Goal: Transaction & Acquisition: Purchase product/service

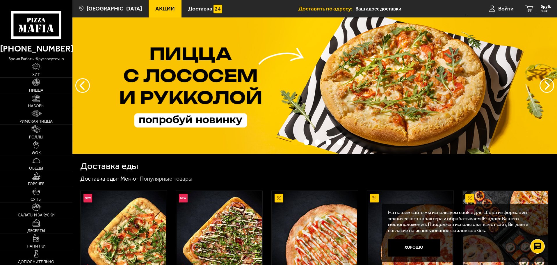
click at [393, 9] on input "text" at bounding box center [410, 8] width 111 height 11
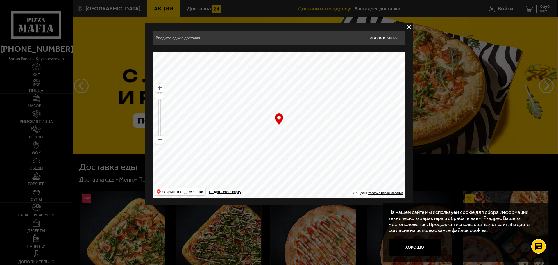
drag, startPoint x: 275, startPoint y: 162, endPoint x: 285, endPoint y: 90, distance: 72.7
click at [285, 90] on ymaps at bounding box center [279, 124] width 253 height 145
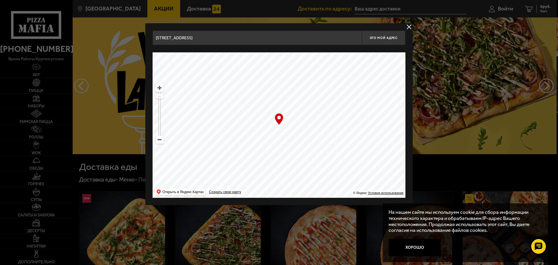
click at [159, 140] on ymaps at bounding box center [160, 140] width 8 height 8
drag, startPoint x: 273, startPoint y: 165, endPoint x: 276, endPoint y: 99, distance: 66.1
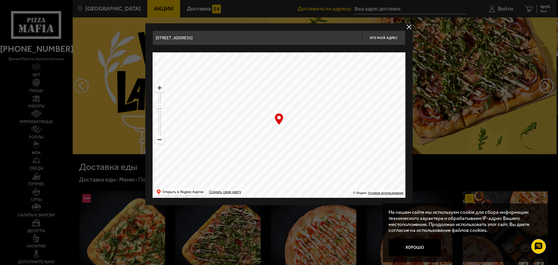
click at [276, 99] on ymaps at bounding box center [279, 124] width 253 height 145
drag, startPoint x: 276, startPoint y: 134, endPoint x: 269, endPoint y: 180, distance: 46.4
click at [269, 180] on ymaps at bounding box center [279, 124] width 253 height 145
drag, startPoint x: 259, startPoint y: 124, endPoint x: 269, endPoint y: 171, distance: 47.6
click at [269, 171] on ymaps at bounding box center [279, 124] width 253 height 145
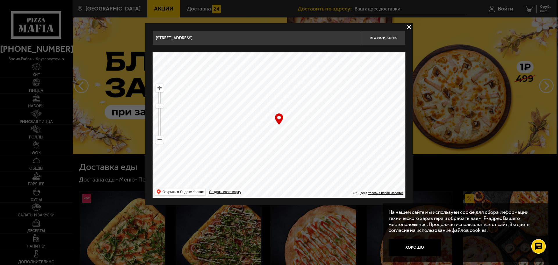
drag, startPoint x: 277, startPoint y: 134, endPoint x: 296, endPoint y: 60, distance: 76.3
click at [296, 60] on ymaps at bounding box center [279, 124] width 253 height 145
drag, startPoint x: 315, startPoint y: 146, endPoint x: 319, endPoint y: 132, distance: 14.4
click at [319, 132] on ymaps at bounding box center [279, 124] width 253 height 145
click at [160, 88] on ymaps at bounding box center [160, 88] width 8 height 8
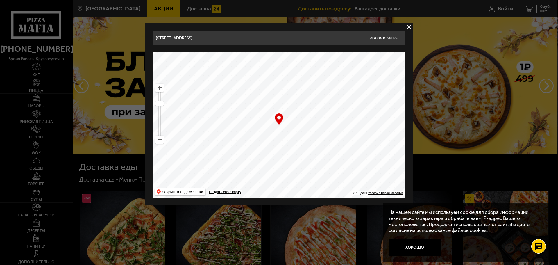
click at [160, 88] on ymaps at bounding box center [160, 88] width 8 height 8
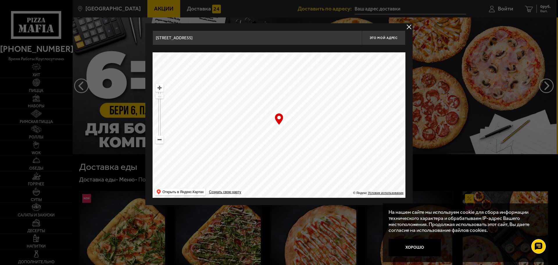
drag, startPoint x: 243, startPoint y: 93, endPoint x: 234, endPoint y: 183, distance: 90.0
click at [234, 183] on ymaps at bounding box center [279, 124] width 253 height 145
drag, startPoint x: 272, startPoint y: 143, endPoint x: 286, endPoint y: 183, distance: 42.4
click at [286, 187] on ymaps at bounding box center [279, 124] width 253 height 145
type input "[STREET_ADDRESS]"
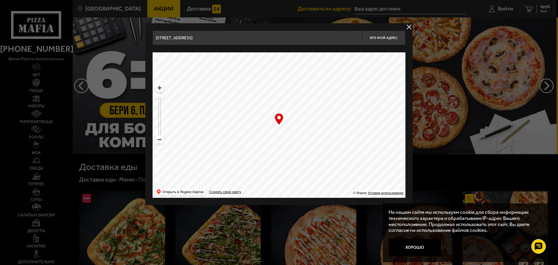
drag, startPoint x: 263, startPoint y: 138, endPoint x: 255, endPoint y: 143, distance: 9.0
click at [255, 143] on ymaps at bounding box center [279, 124] width 253 height 145
click at [281, 124] on div "… © Яндекс Условия использования Открыть в Яндекс.Картах Создать свою карту" at bounding box center [279, 124] width 253 height 145
click at [282, 128] on ymaps at bounding box center [279, 124] width 253 height 145
click at [162, 88] on ymaps at bounding box center [160, 88] width 8 height 8
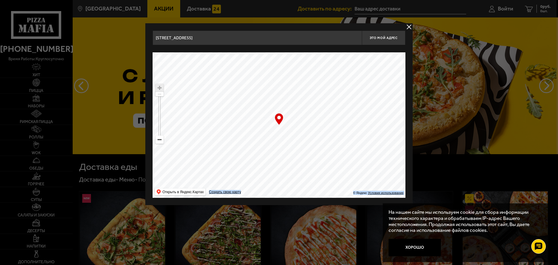
drag, startPoint x: 278, startPoint y: 119, endPoint x: 276, endPoint y: 110, distance: 8.9
click at [276, 110] on div "… © Яндекс Условия использования Открыть в Яндекс.Картах Создать свою карту" at bounding box center [279, 124] width 253 height 145
click at [278, 116] on div "… © Яндекс Условия использования Открыть в Яндекс.Картах Создать свою карту" at bounding box center [279, 124] width 253 height 145
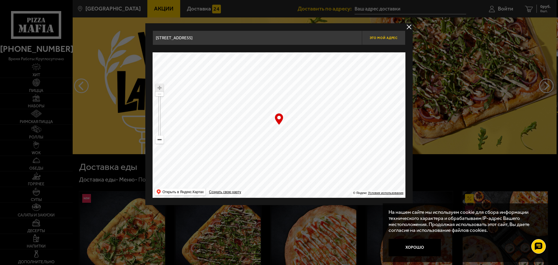
click at [385, 40] on button "Это мой адрес" at bounding box center [384, 38] width 44 height 15
type input "[STREET_ADDRESS]"
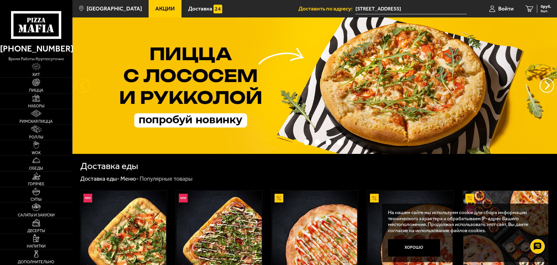
click at [86, 85] on button "следующий" at bounding box center [82, 85] width 15 height 15
click at [270, 91] on img at bounding box center [314, 85] width 484 height 136
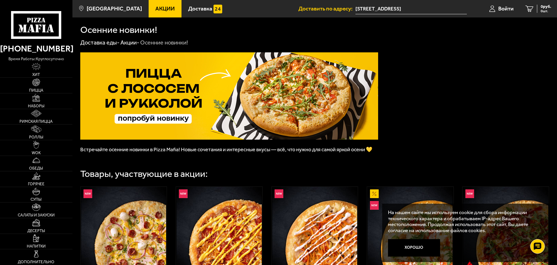
click at [160, 6] on span "Акции" at bounding box center [164, 9] width 19 height 6
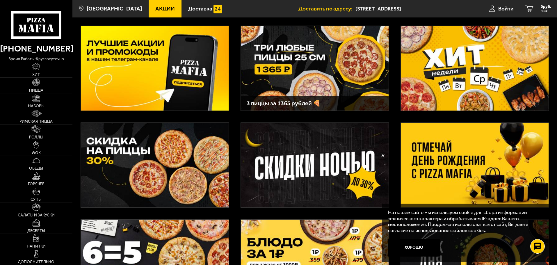
click at [170, 156] on img at bounding box center [155, 165] width 148 height 85
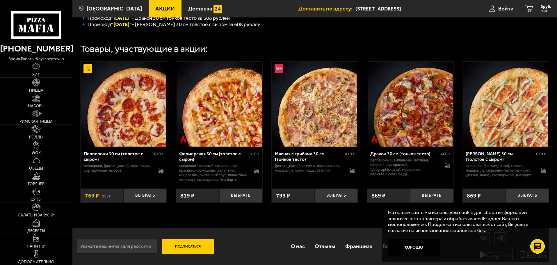
scroll to position [184, 0]
click at [413, 242] on button "Хорошо" at bounding box center [414, 247] width 52 height 17
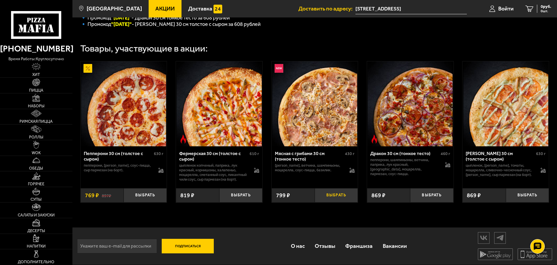
click at [327, 196] on button "Выбрать" at bounding box center [335, 195] width 43 height 14
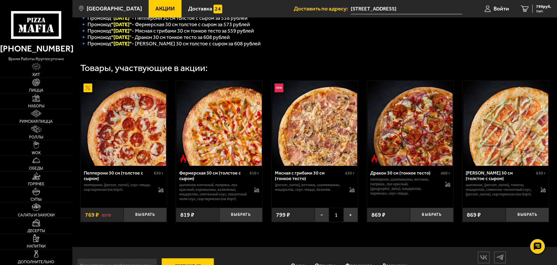
scroll to position [155, 0]
click at [243, 221] on button "Выбрать" at bounding box center [240, 214] width 43 height 14
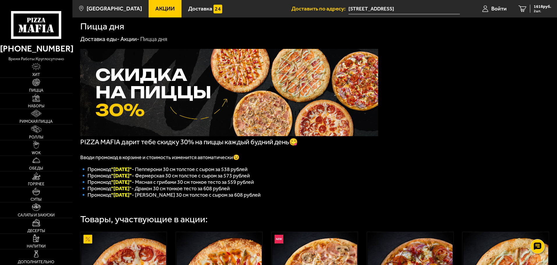
scroll to position [0, 0]
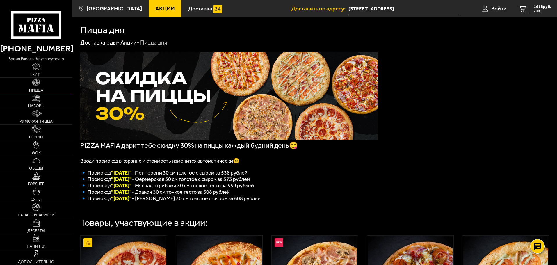
click at [47, 82] on link "Пицца" at bounding box center [36, 85] width 72 height 15
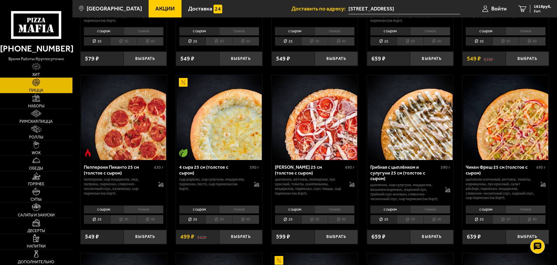
scroll to position [407, 0]
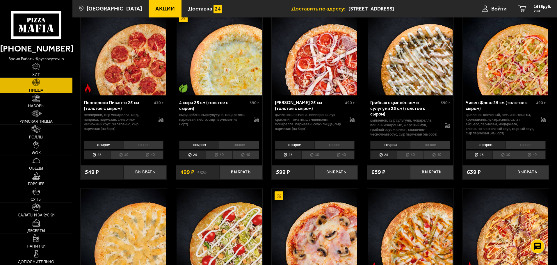
click at [243, 149] on li "тонкое" at bounding box center [239, 145] width 40 height 8
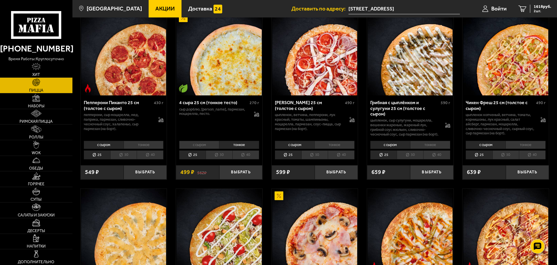
click at [220, 159] on li "30" at bounding box center [218, 154] width 26 height 9
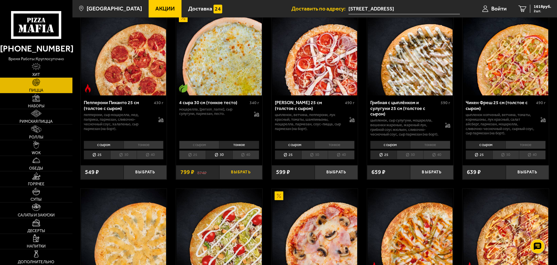
click at [246, 179] on button "Выбрать" at bounding box center [240, 172] width 43 height 14
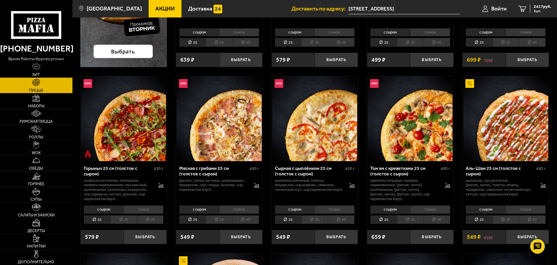
scroll to position [174, 0]
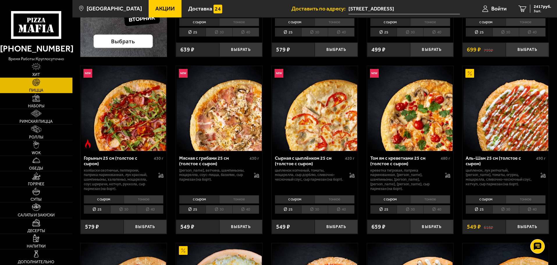
click at [532, 196] on li "тонкое" at bounding box center [525, 199] width 40 height 8
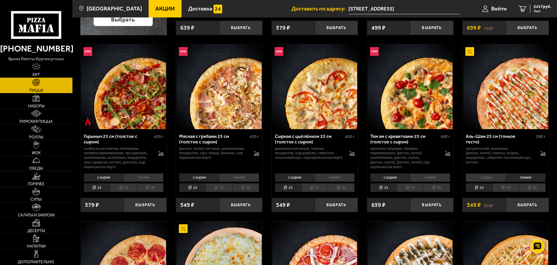
scroll to position [233, 0]
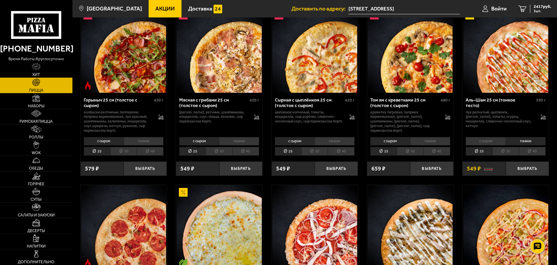
click at [509, 153] on li "30" at bounding box center [505, 151] width 26 height 9
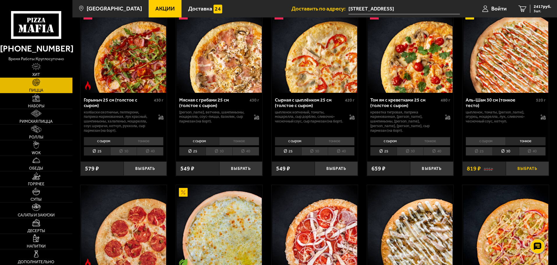
click at [527, 170] on button "Выбрать" at bounding box center [526, 168] width 43 height 14
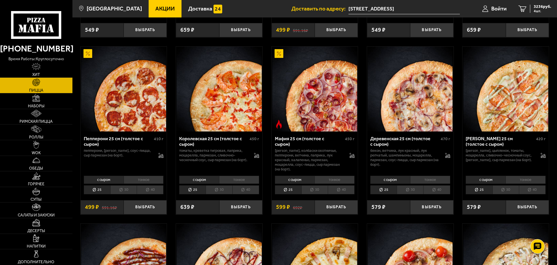
scroll to position [727, 0]
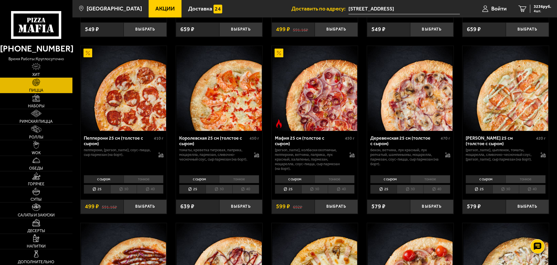
click at [428, 180] on li "тонкое" at bounding box center [430, 179] width 40 height 8
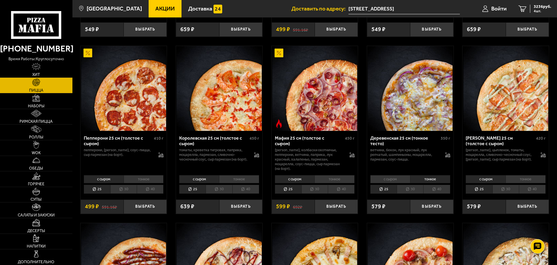
click at [415, 190] on li "30" at bounding box center [409, 189] width 26 height 9
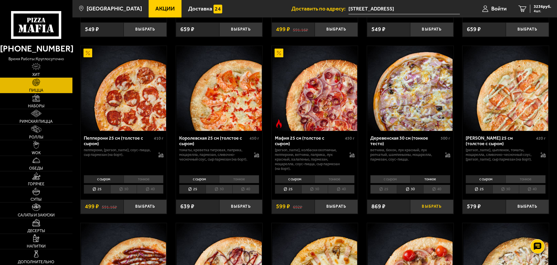
click at [425, 208] on button "Выбрать" at bounding box center [431, 206] width 43 height 14
click at [328, 180] on li "тонкое" at bounding box center [334, 179] width 40 height 8
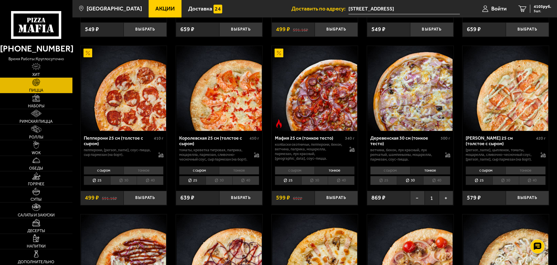
click at [321, 185] on li "30" at bounding box center [314, 180] width 26 height 9
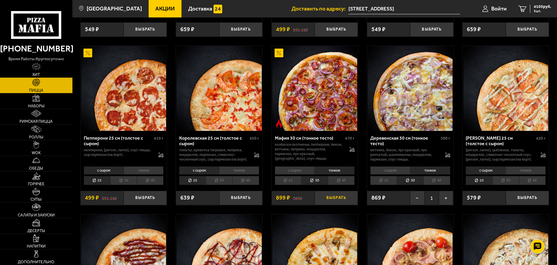
click at [337, 205] on button "Выбрать" at bounding box center [335, 198] width 43 height 14
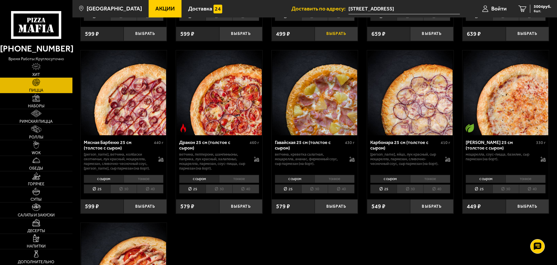
scroll to position [1060, 0]
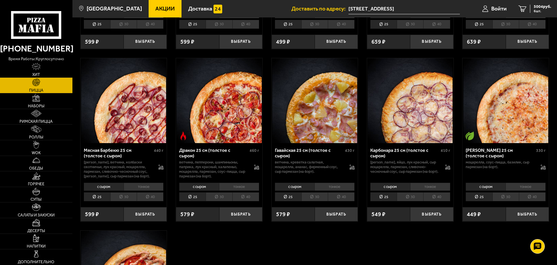
click at [510, 201] on li "30" at bounding box center [505, 196] width 26 height 9
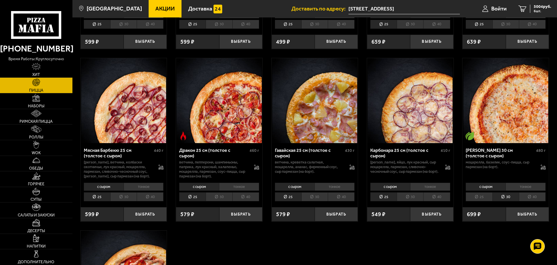
click at [530, 191] on li "тонкое" at bounding box center [525, 187] width 40 height 8
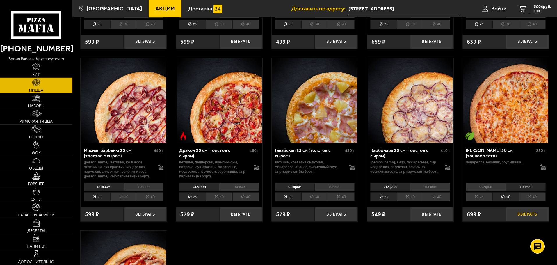
click at [524, 221] on button "Выбрать" at bounding box center [526, 214] width 43 height 14
click at [539, 8] on span "5703 руб." at bounding box center [541, 7] width 17 height 4
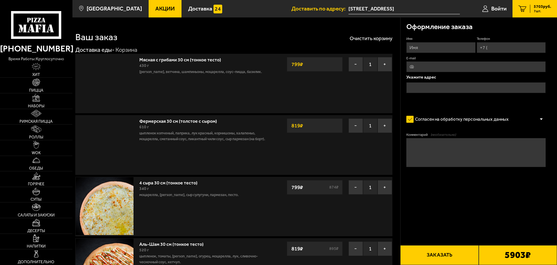
type input "[STREET_ADDRESS]"
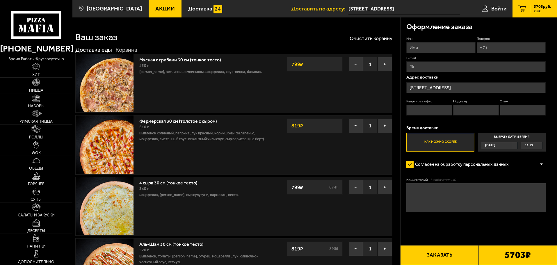
click at [503, 44] on input "Телефон" at bounding box center [510, 47] width 69 height 11
type input "[PHONE_NUMBER]"
click at [531, 146] on span "11:15" at bounding box center [529, 145] width 8 height 7
click at [0, 0] on input "Выбрать дату и время [DATE] 11:15" at bounding box center [0, 0] width 0 height 0
click at [529, 146] on span "11:15" at bounding box center [529, 145] width 8 height 7
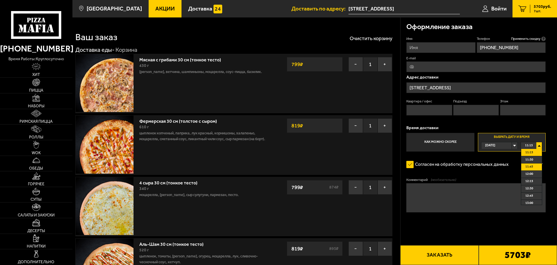
click at [533, 169] on li "11:45" at bounding box center [531, 166] width 21 height 7
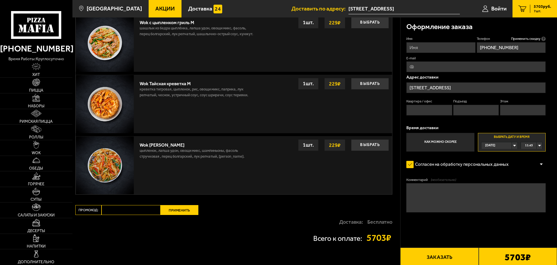
scroll to position [816, 0]
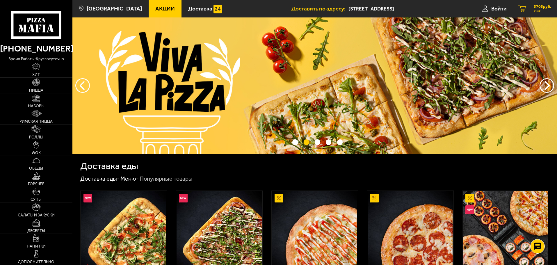
click at [535, 10] on span "7 шт." at bounding box center [541, 10] width 17 height 3
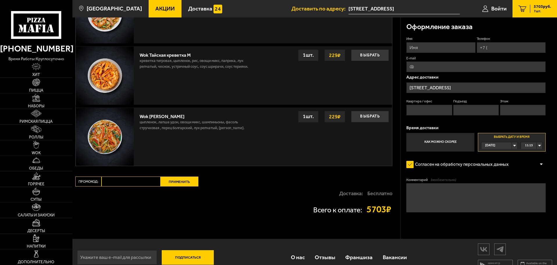
scroll to position [816, 0]
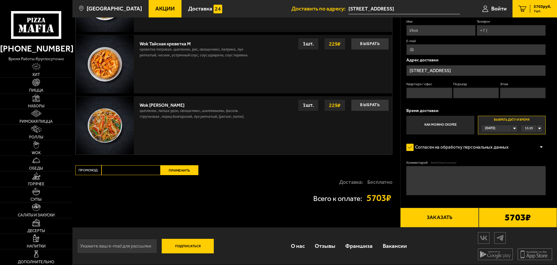
click at [130, 170] on input "Промокод:" at bounding box center [130, 170] width 59 height 10
paste input "START14"
type input "START14"
click at [171, 174] on button "Применить" at bounding box center [179, 170] width 38 height 10
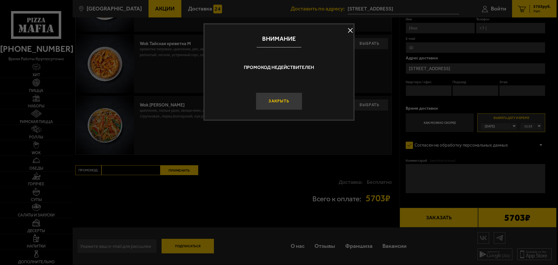
click at [291, 100] on button "Закрыть" at bounding box center [279, 100] width 47 height 17
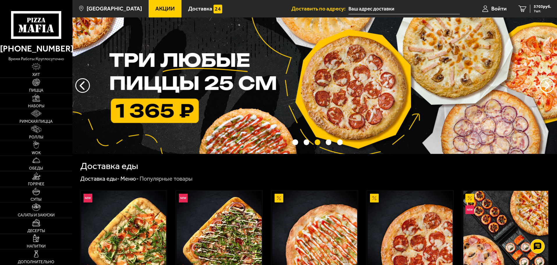
click at [154, 1] on link "Акции" at bounding box center [165, 8] width 33 height 17
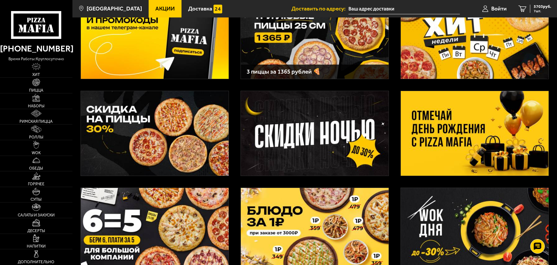
scroll to position [116, 0]
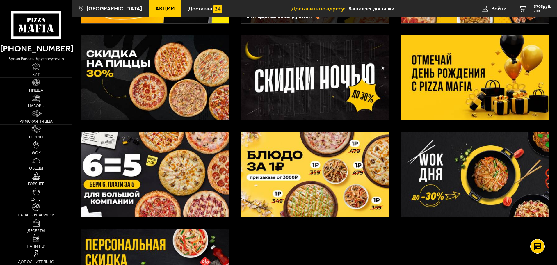
click at [421, 81] on img at bounding box center [474, 77] width 148 height 85
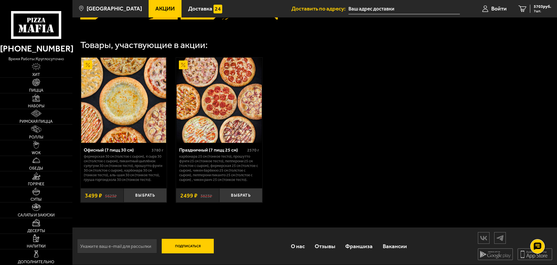
scroll to position [320, 0]
click at [146, 200] on button "Выбрать" at bounding box center [145, 195] width 43 height 14
click at [540, 6] on span "9202 руб." at bounding box center [541, 7] width 17 height 4
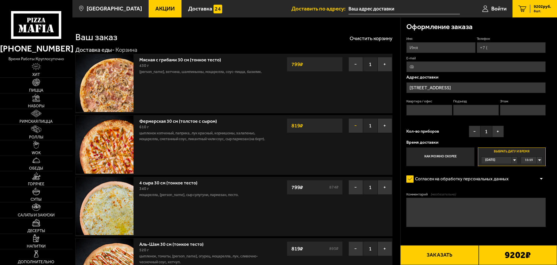
click at [355, 126] on button "−" at bounding box center [355, 125] width 15 height 15
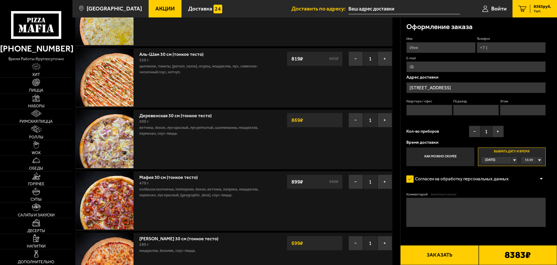
scroll to position [87, 0]
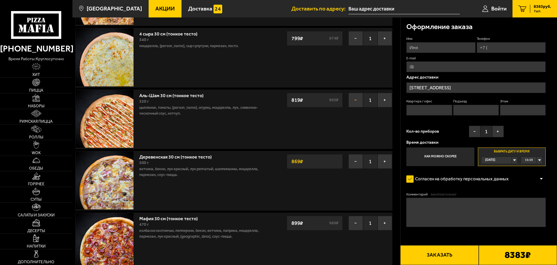
click at [356, 99] on button "−" at bounding box center [355, 100] width 15 height 15
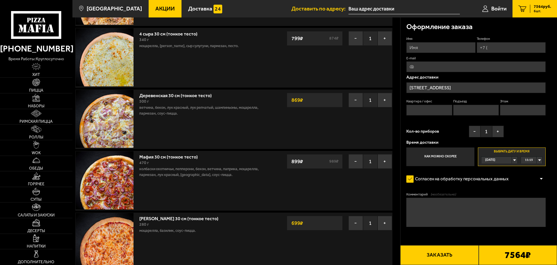
scroll to position [0, 0]
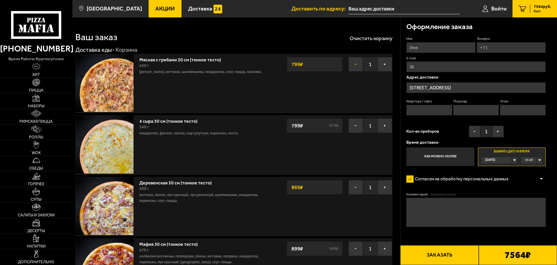
click at [358, 64] on button "−" at bounding box center [355, 64] width 15 height 15
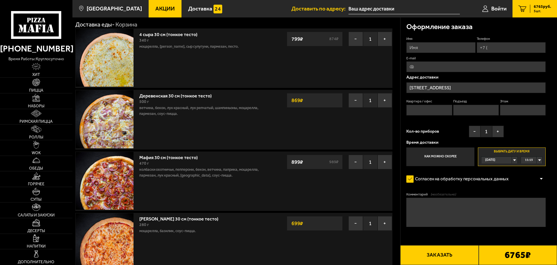
scroll to position [58, 0]
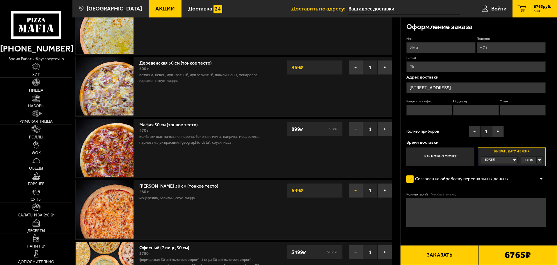
click at [354, 190] on button "−" at bounding box center [355, 190] width 15 height 15
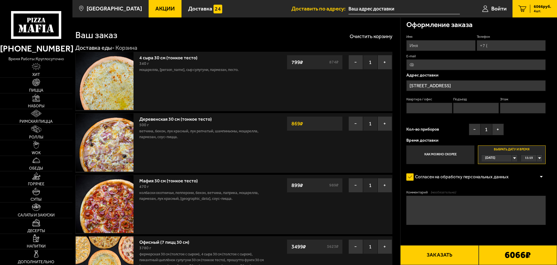
scroll to position [0, 0]
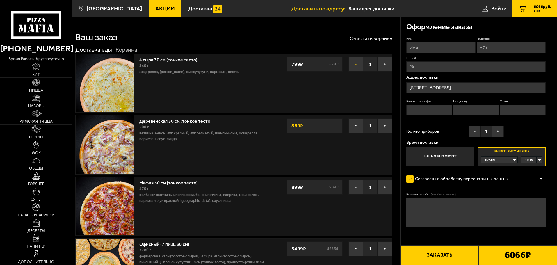
click at [355, 65] on button "−" at bounding box center [355, 64] width 15 height 15
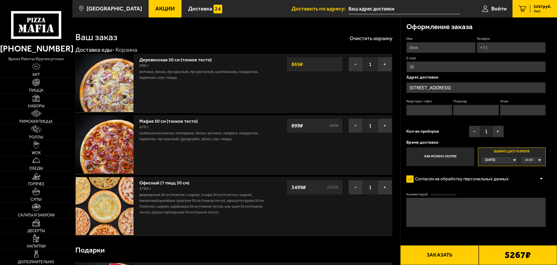
click at [507, 48] on input "Телефон" at bounding box center [510, 47] width 69 height 11
type input "[PHONE_NUMBER]"
drag, startPoint x: 142, startPoint y: 195, endPoint x: 199, endPoint y: 195, distance: 57.0
click at [199, 195] on p "Фермерская 30 см (толстое с сыром), 4 сыра 30 см (толстое с сыром), Пикантный ц…" at bounding box center [203, 203] width 129 height 23
drag, startPoint x: 203, startPoint y: 196, endPoint x: 248, endPoint y: 196, distance: 44.5
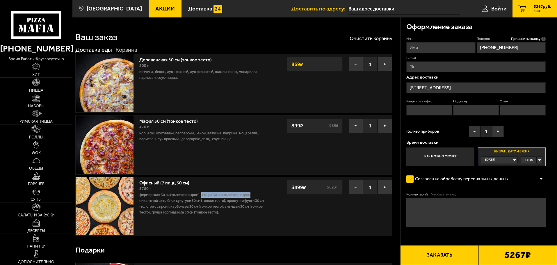
click at [253, 196] on p "Фермерская 30 см (толстое с сыром), 4 сыра 30 см (толстое с сыром), Пикантный ц…" at bounding box center [203, 203] width 129 height 23
drag, startPoint x: 142, startPoint y: 201, endPoint x: 238, endPoint y: 203, distance: 96.0
click at [226, 201] on p "Фермерская 30 см (толстое с сыром), 4 сыра 30 см (толстое с сыром), Пикантный ц…" at bounding box center [203, 203] width 129 height 23
drag, startPoint x: 232, startPoint y: 201, endPoint x: 267, endPoint y: 201, distance: 35.2
click at [267, 201] on p "Фермерская 30 см (толстое с сыром), 4 сыра 30 см (толстое с сыром), Пикантный ц…" at bounding box center [203, 203] width 129 height 23
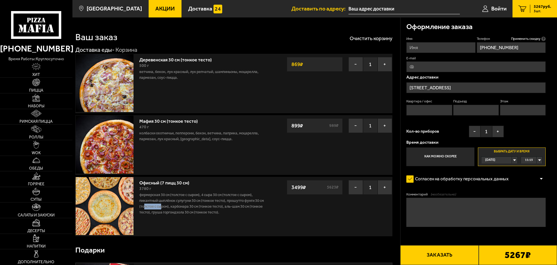
drag, startPoint x: 144, startPoint y: 207, endPoint x: 162, endPoint y: 208, distance: 17.2
click at [162, 208] on p "Фермерская 30 см (толстое с сыром), 4 сыра 30 см (толстое с сыром), Пикантный ц…" at bounding box center [203, 203] width 129 height 23
drag, startPoint x: 172, startPoint y: 207, endPoint x: 226, endPoint y: 206, distance: 54.1
click at [225, 206] on p "Фермерская 30 см (толстое с сыром), 4 сыра 30 см (толстое с сыром), Пикантный ц…" at bounding box center [203, 203] width 129 height 23
drag, startPoint x: 230, startPoint y: 206, endPoint x: 263, endPoint y: 207, distance: 32.3
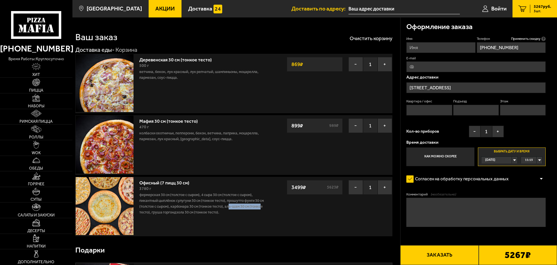
click at [263, 207] on p "Фермерская 30 см (толстое с сыром), 4 сыра 30 см (толстое с сыром), Пикантный ц…" at bounding box center [203, 203] width 129 height 23
drag, startPoint x: 178, startPoint y: 215, endPoint x: 182, endPoint y: 196, distance: 19.7
click at [178, 215] on p "Фермерская 30 см (толстое с сыром), 4 сыра 30 см (толстое с сыром), Пикантный ц…" at bounding box center [203, 203] width 129 height 23
click at [536, 160] on div "11:15" at bounding box center [531, 160] width 21 height 7
click at [537, 182] on li "11:45" at bounding box center [531, 181] width 21 height 7
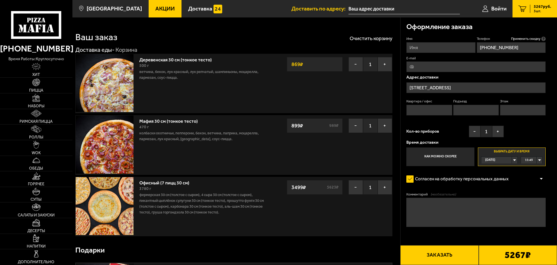
click at [430, 209] on textarea "Комментарий (необязательно)" at bounding box center [475, 212] width 139 height 29
type textarea "БЦ Демос, вход с торца здания, заранее позвонить."
click at [456, 253] on button "Заказать" at bounding box center [439, 255] width 78 height 20
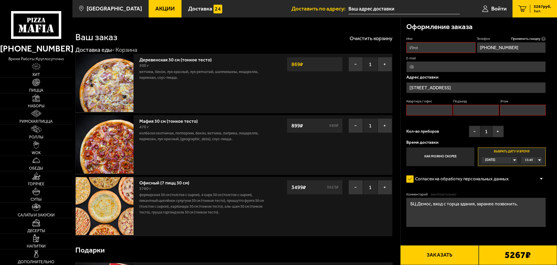
drag, startPoint x: 417, startPoint y: 107, endPoint x: 466, endPoint y: 116, distance: 50.3
click at [419, 108] on input "Квартира / офис" at bounding box center [429, 110] width 46 height 11
type input "202"
click at [466, 110] on input "Подъезд" at bounding box center [476, 110] width 46 height 11
type input "1"
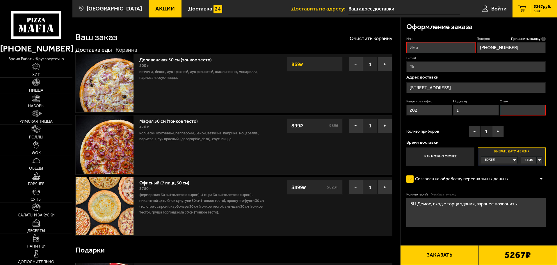
click at [516, 111] on input "Этаж" at bounding box center [523, 110] width 46 height 11
type input "2"
click at [440, 252] on button "Заказать" at bounding box center [439, 255] width 78 height 20
click at [497, 132] on button "+" at bounding box center [498, 132] width 12 height 12
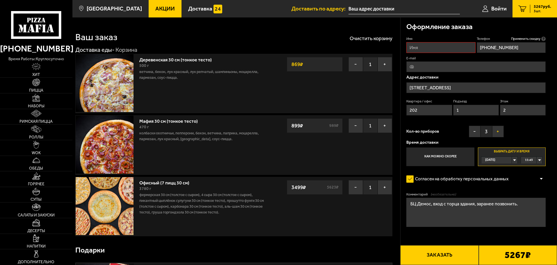
click at [497, 132] on button "+" at bounding box center [498, 132] width 12 height 12
click at [473, 132] on button "−" at bounding box center [474, 132] width 12 height 12
click at [498, 134] on button "+" at bounding box center [498, 132] width 12 height 12
click at [487, 130] on span "5" at bounding box center [486, 132] width 12 height 12
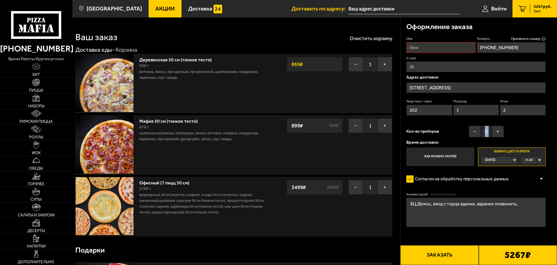
drag, startPoint x: 487, startPoint y: 130, endPoint x: 483, endPoint y: 131, distance: 3.5
click at [483, 131] on span "5" at bounding box center [486, 132] width 12 height 12
click at [431, 51] on input "Имя" at bounding box center [440, 47] width 69 height 11
type input "Любовь"
click at [438, 256] on button "Заказать" at bounding box center [439, 255] width 78 height 20
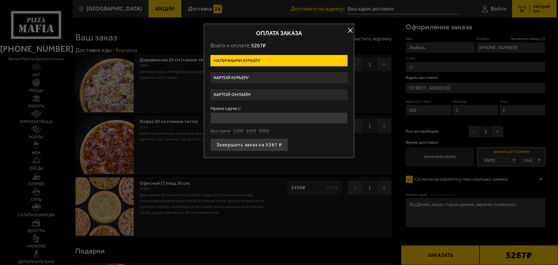
click at [247, 78] on label "Картой курьеру" at bounding box center [278, 77] width 137 height 11
click at [0, 0] on input "Картой курьеру" at bounding box center [0, 0] width 0 height 0
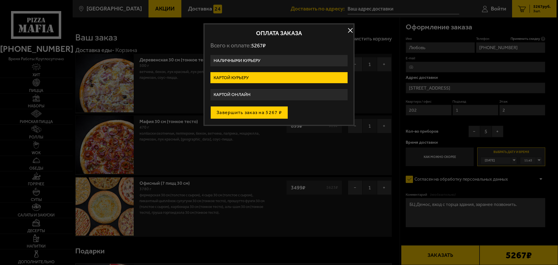
click at [250, 114] on button "Завершить заказ на 5267 ₽" at bounding box center [249, 112] width 78 height 13
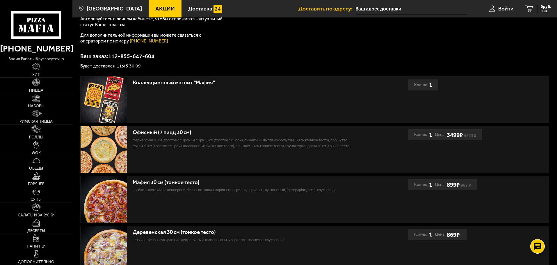
scroll to position [58, 0]
